Goal: Task Accomplishment & Management: Use online tool/utility

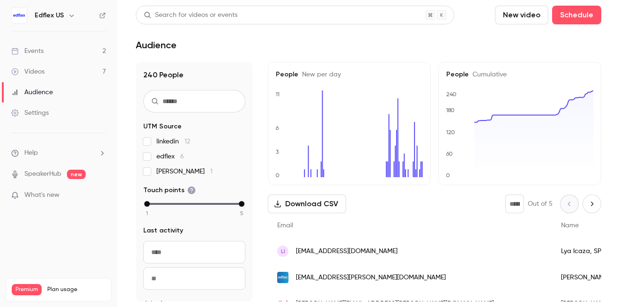
click at [80, 52] on link "Events 2" at bounding box center [58, 51] width 117 height 21
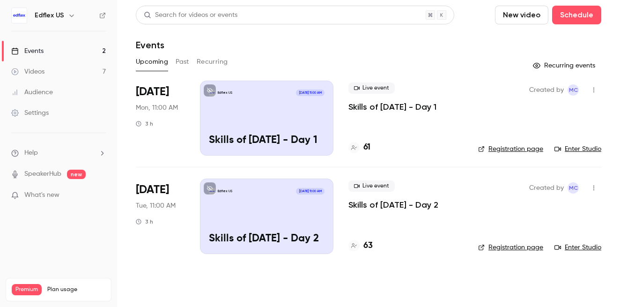
click at [376, 107] on p "Skills of [DATE] - Day 1" at bounding box center [392, 106] width 88 height 11
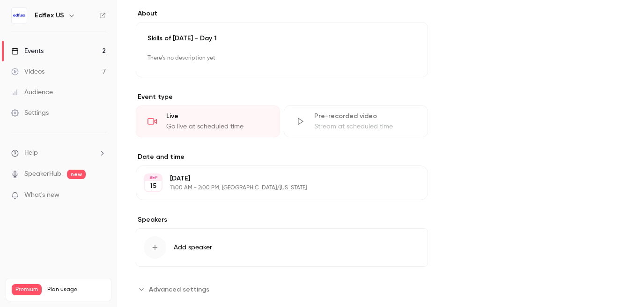
scroll to position [284, 0]
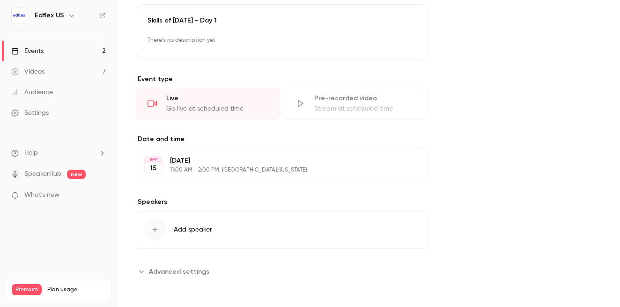
click at [325, 109] on div "Stream at scheduled time" at bounding box center [365, 108] width 102 height 9
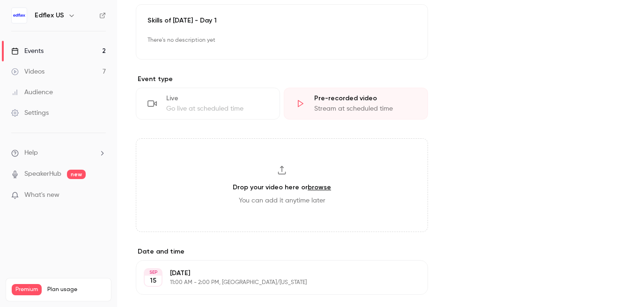
scroll to position [397, 0]
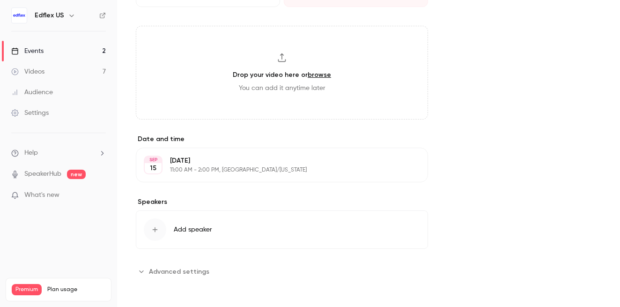
click at [186, 269] on span "Advanced settings" at bounding box center [179, 271] width 60 height 10
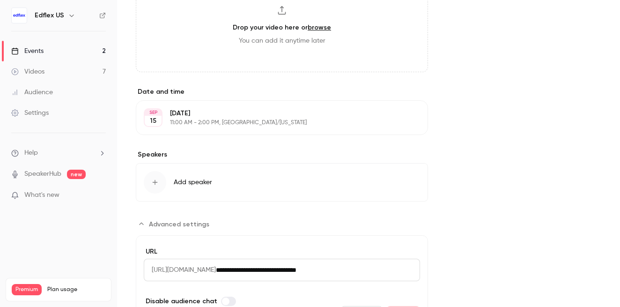
click at [175, 221] on span "Advanced settings" at bounding box center [179, 224] width 60 height 10
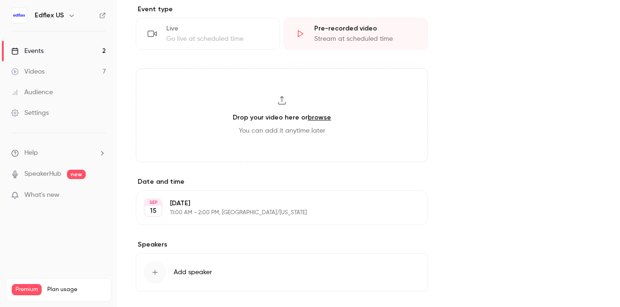
scroll to position [346, 0]
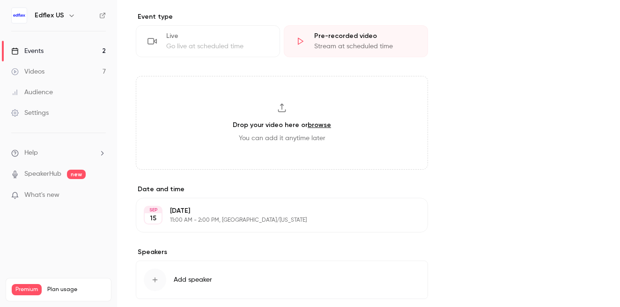
click at [545, 57] on div "**********" at bounding box center [368, 44] width 465 height 613
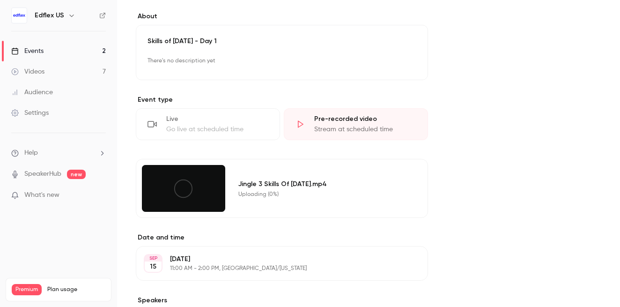
scroll to position [280, 0]
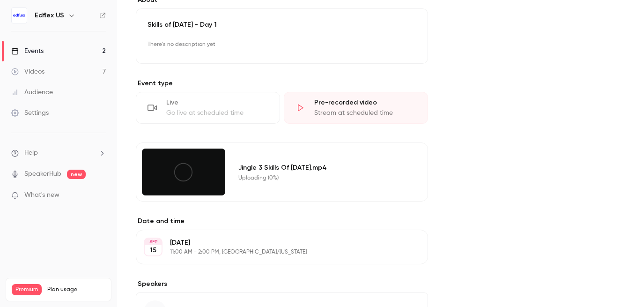
click at [379, 190] on div "Jingle 3 Skills Of [DATE].mp4 Uploading (0%)" at bounding box center [327, 171] width 189 height 47
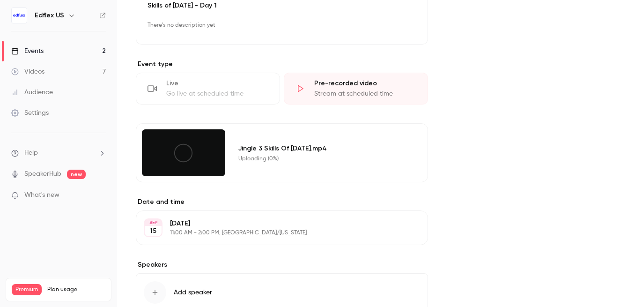
scroll to position [301, 0]
